Goal: Task Accomplishment & Management: Use online tool/utility

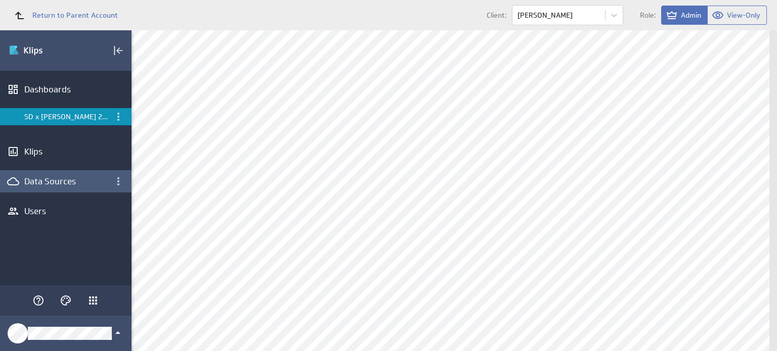
click at [71, 174] on div "Data Sources" at bounding box center [65, 181] width 131 height 22
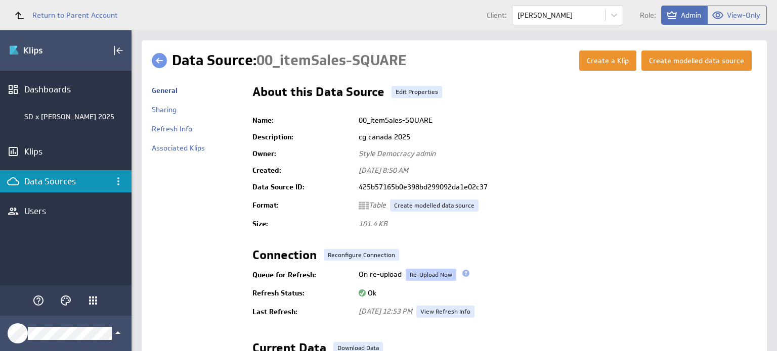
click at [430, 269] on link "Re-Upload Now" at bounding box center [430, 275] width 51 height 12
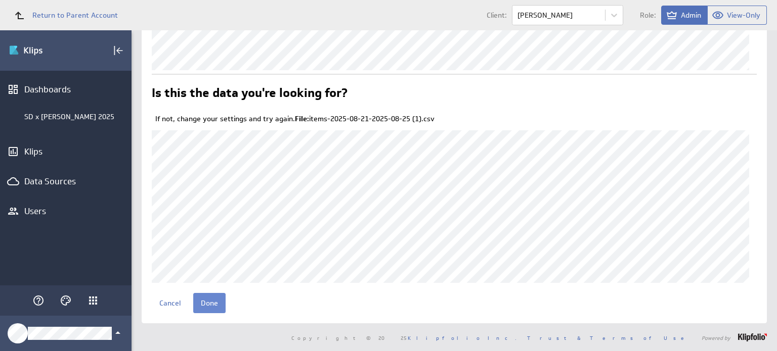
click at [214, 301] on input "Done" at bounding box center [209, 303] width 32 height 20
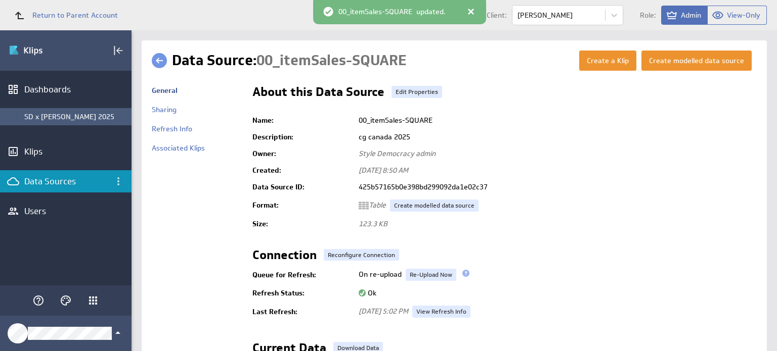
click at [75, 116] on div "SD x [PERSON_NAME] 2025" at bounding box center [75, 116] width 102 height 9
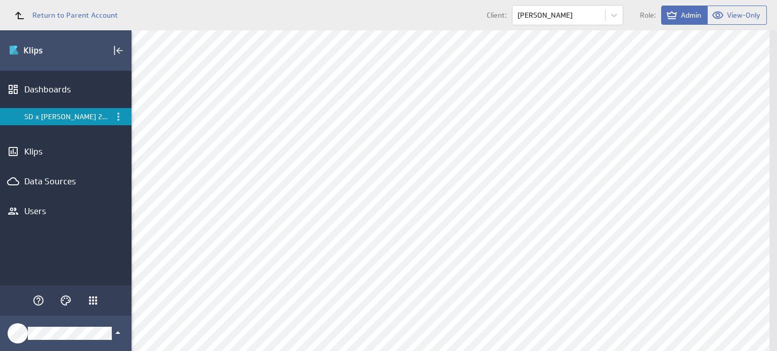
scroll to position [638, 0]
